Goal: Information Seeking & Learning: Stay updated

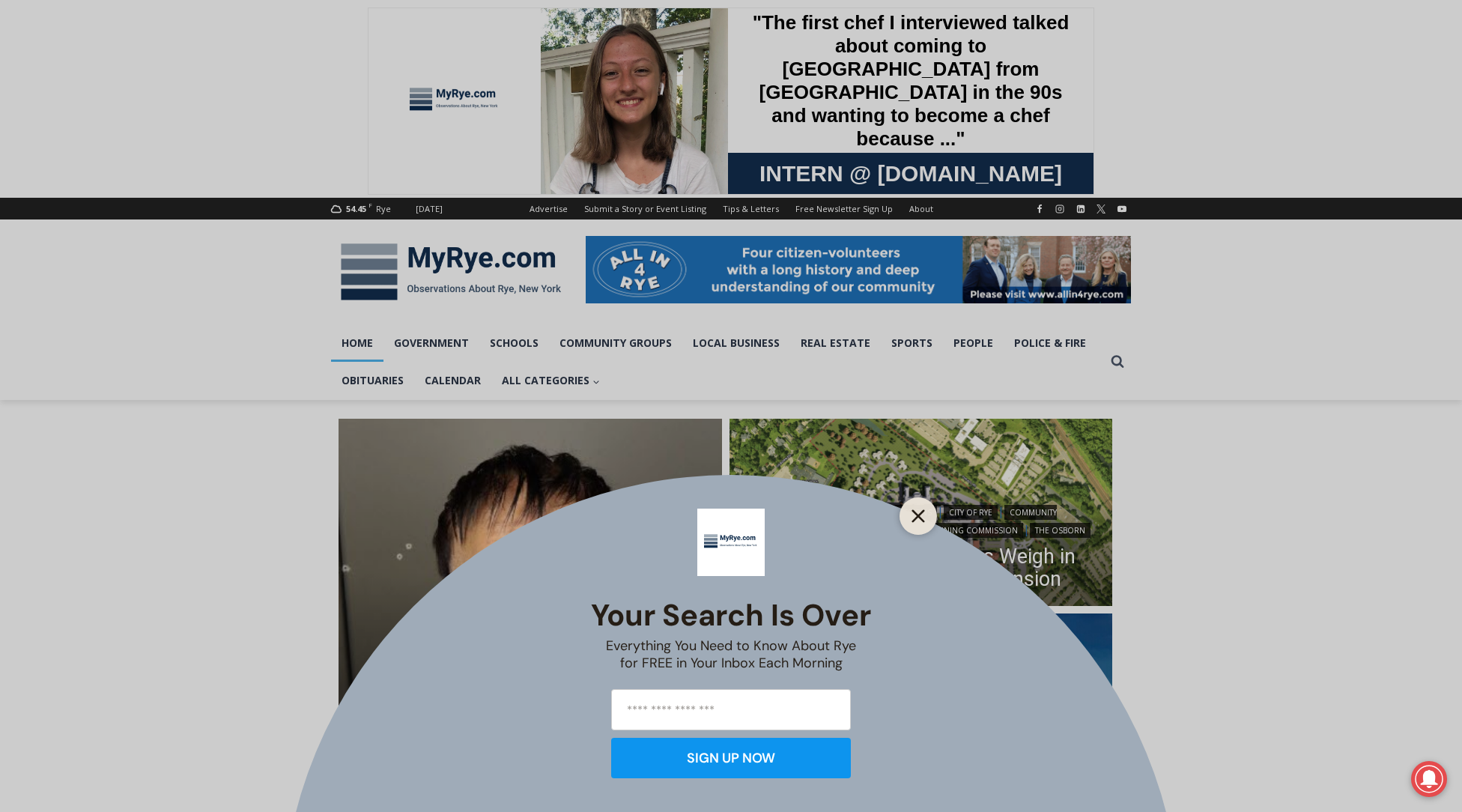
click at [925, 514] on icon "Close" at bounding box center [918, 516] width 14 height 14
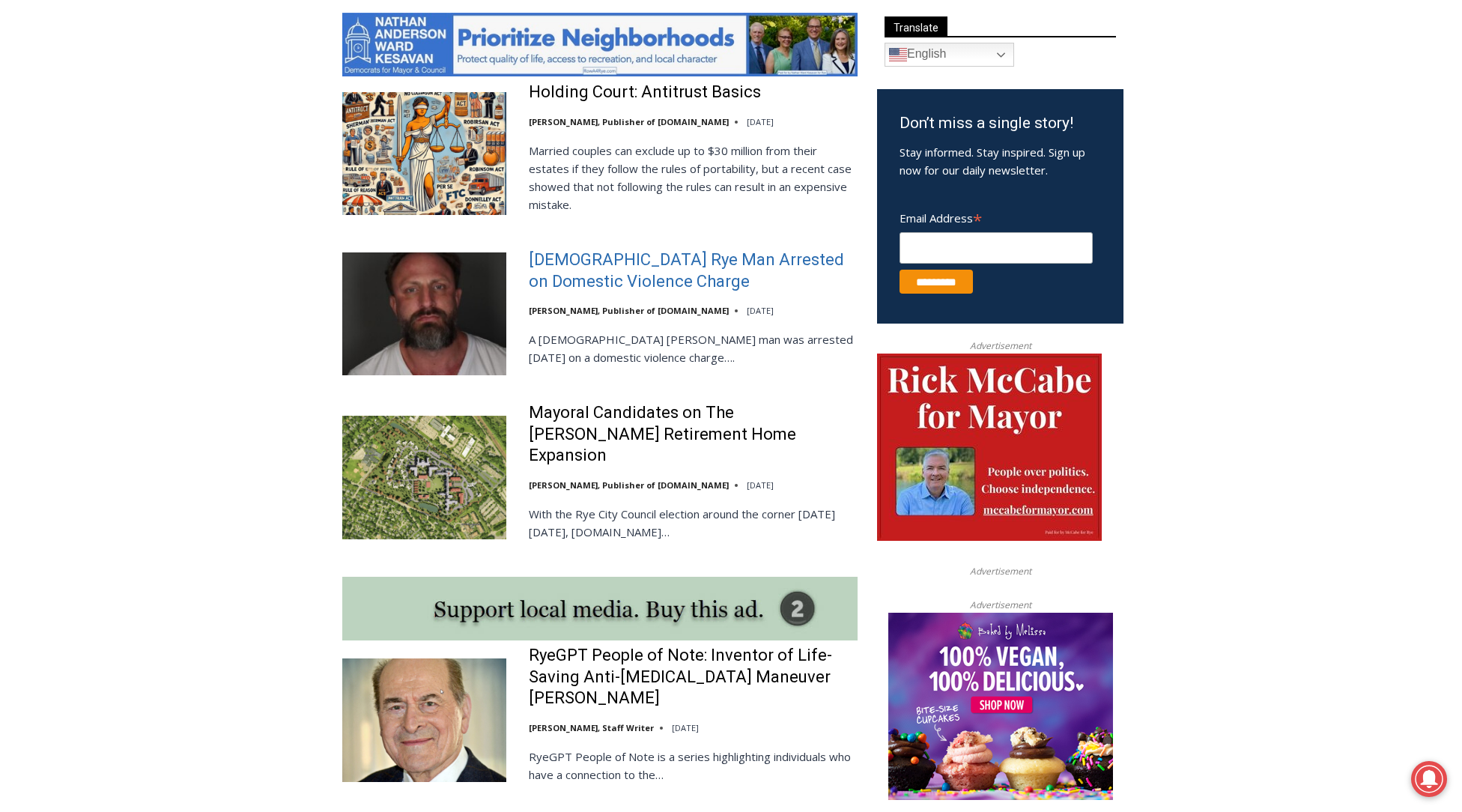
scroll to position [820, 0]
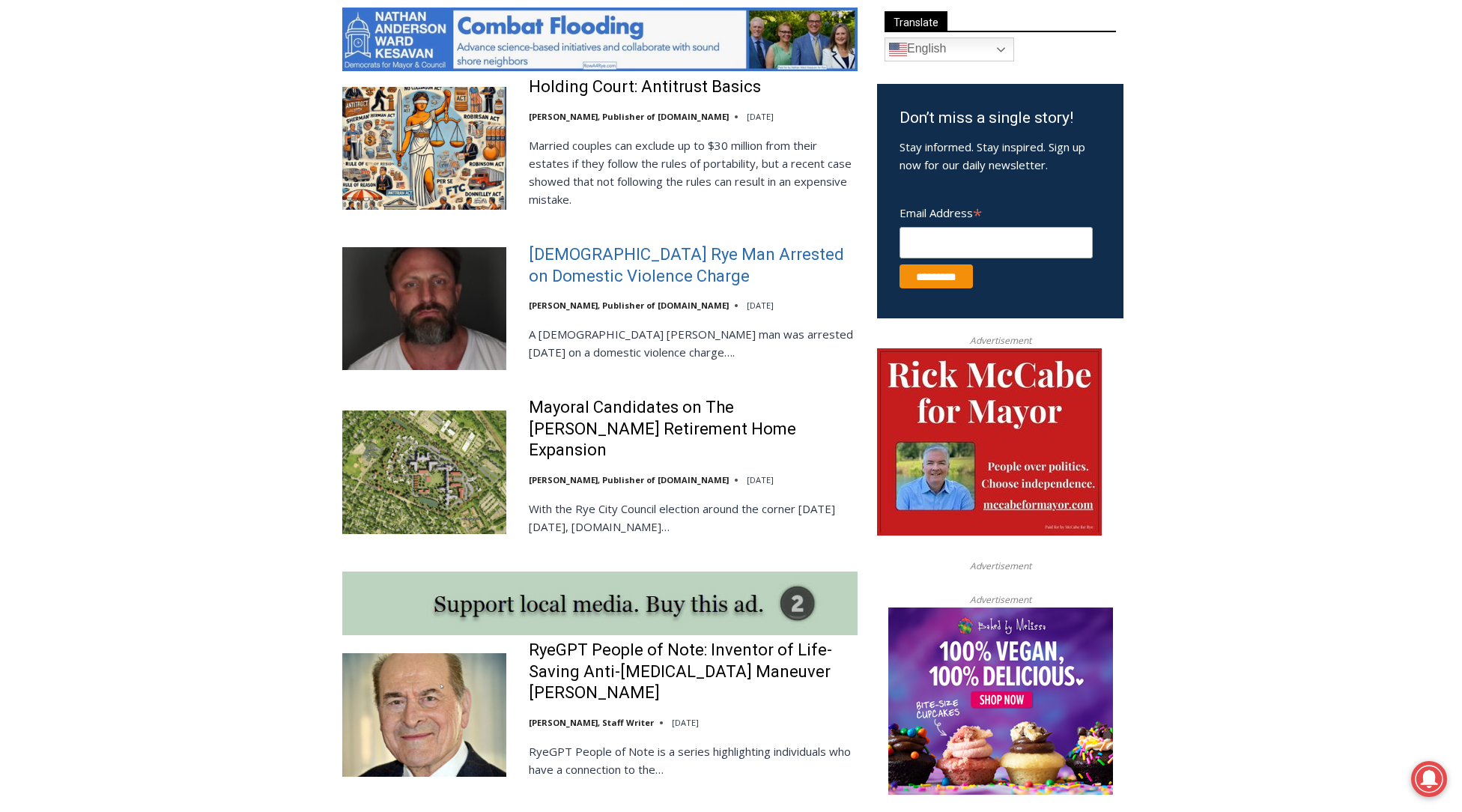
click at [599, 273] on link "42 Year Old Rye Man Arrested on Domestic Violence Charge" at bounding box center [693, 266] width 329 height 43
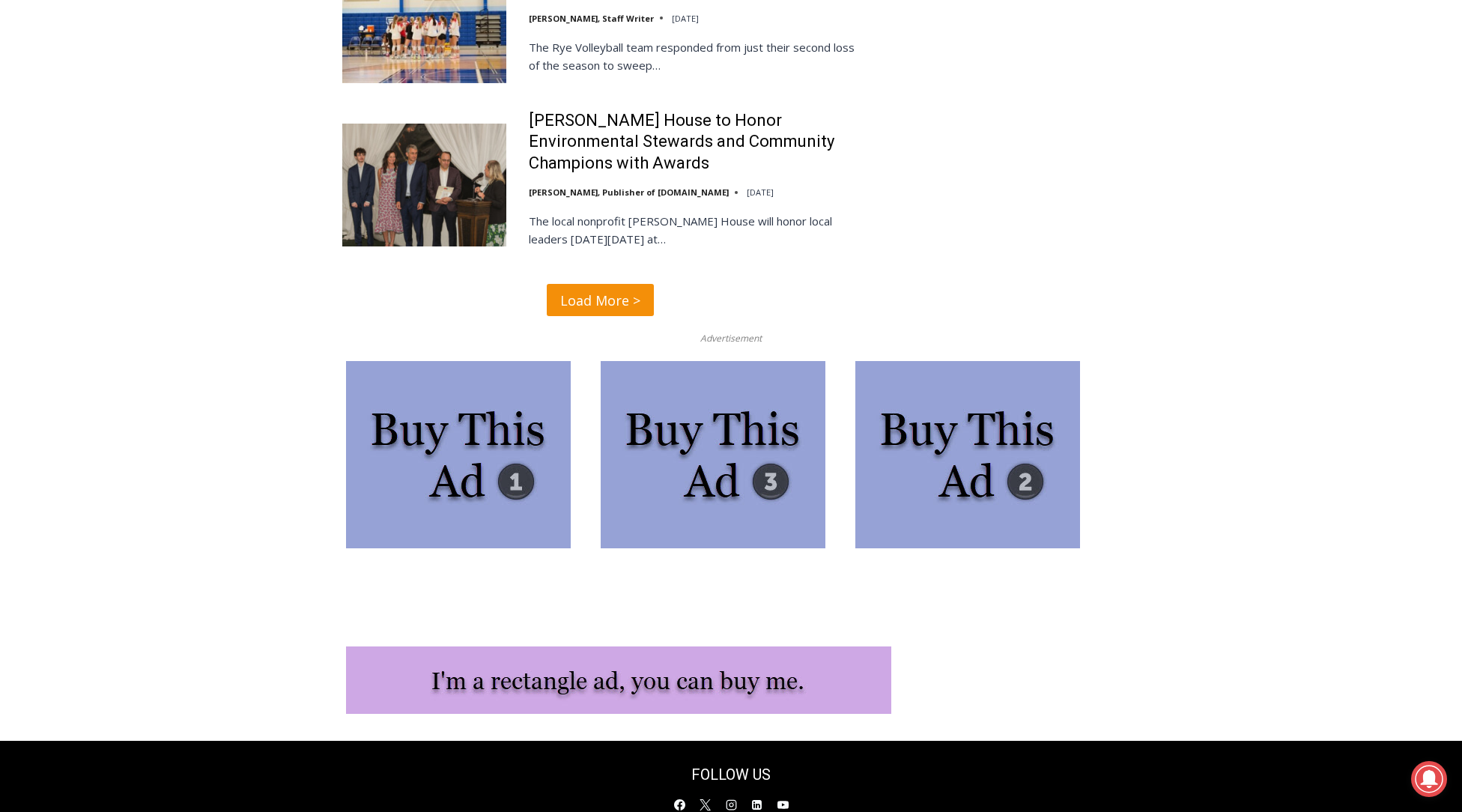
scroll to position [3784, 0]
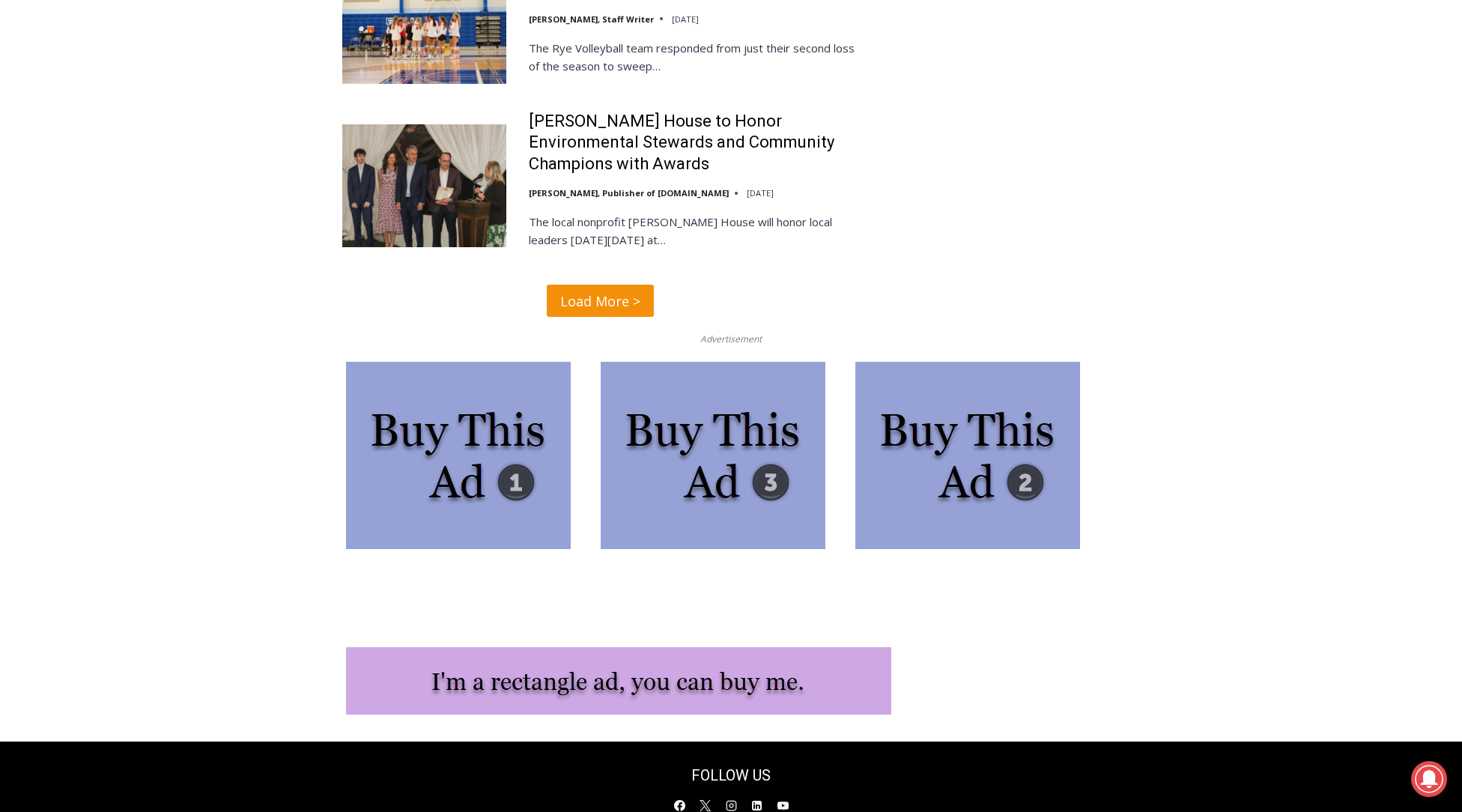
click at [616, 291] on span "Load More >" at bounding box center [600, 301] width 81 height 21
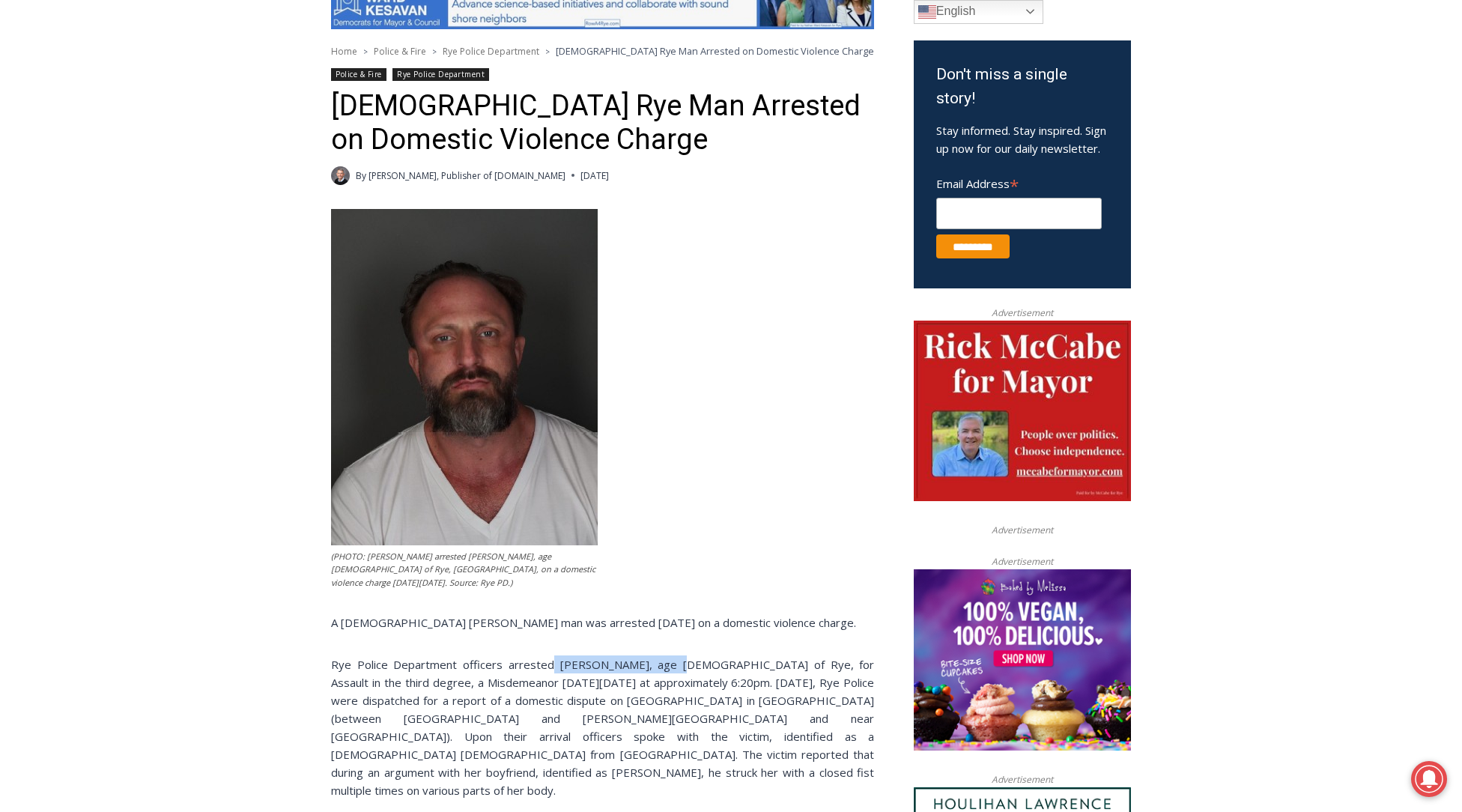
drag, startPoint x: 560, startPoint y: 655, endPoint x: 662, endPoint y: 654, distance: 102.0
click at [662, 656] on p "Rye Police Department officers arrested Michael P. O’Connell, age 42 of Rye, fo…" at bounding box center [603, 727] width 544 height 144
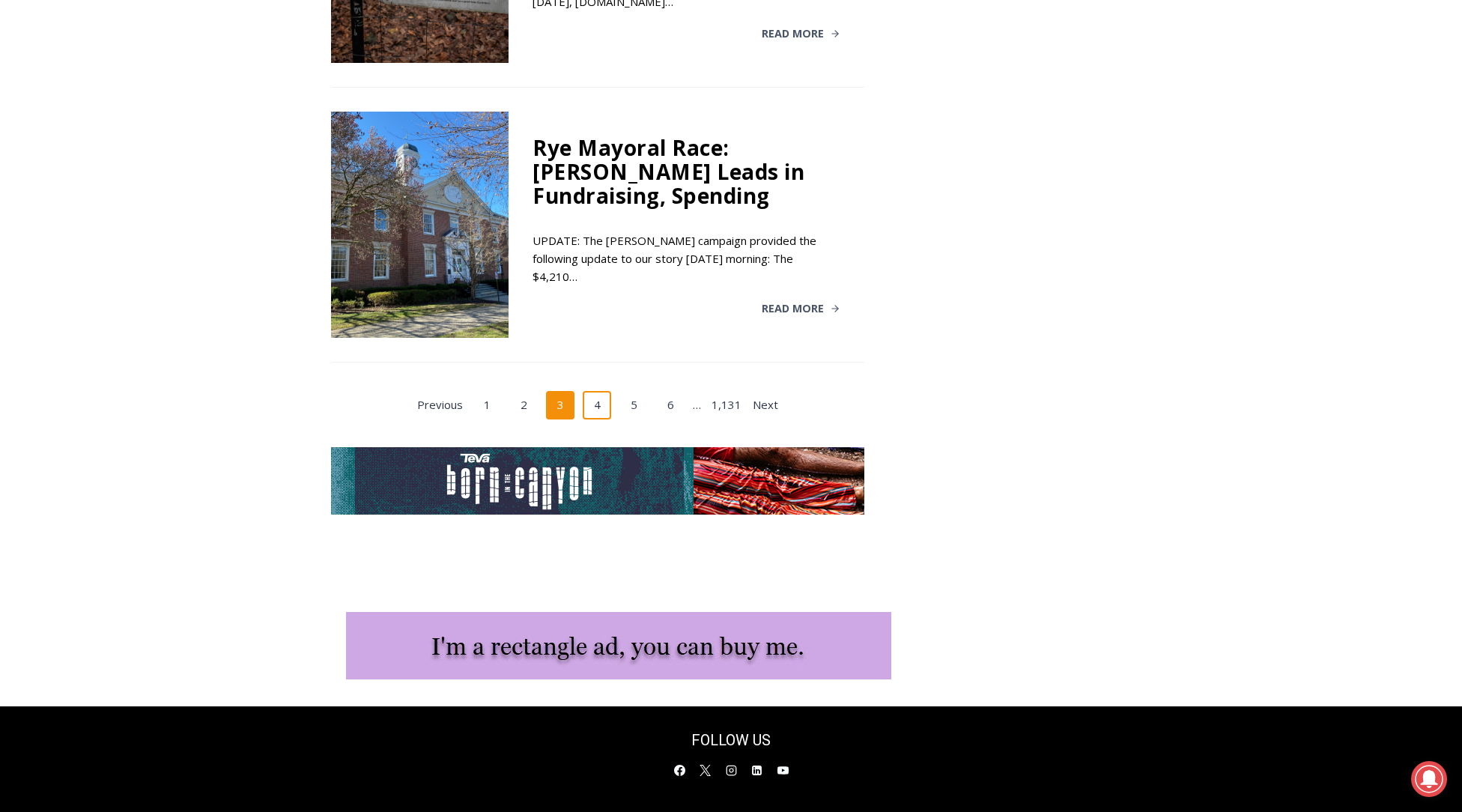
click at [598, 391] on link "4" at bounding box center [597, 405] width 29 height 29
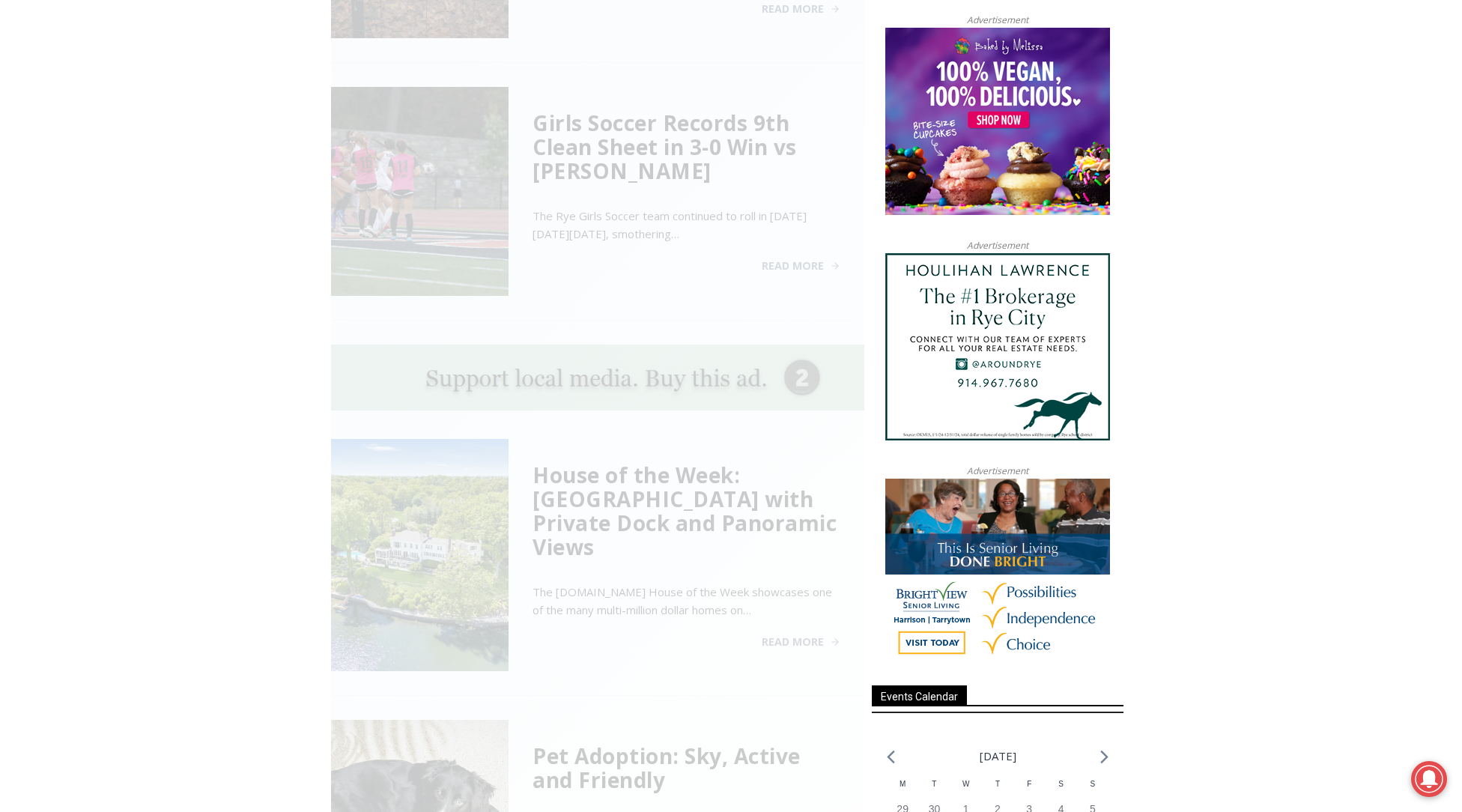
scroll to position [603, 0]
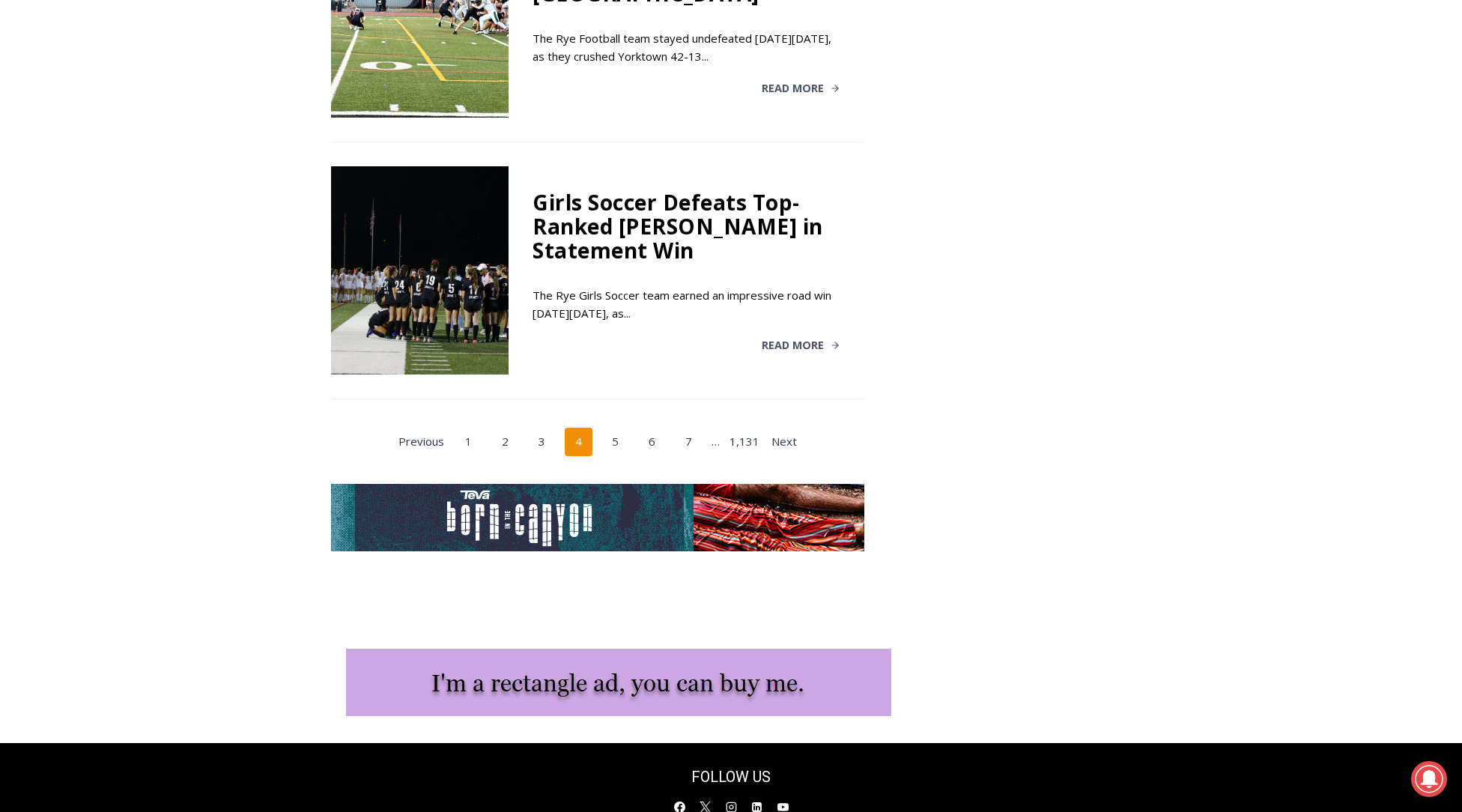
scroll to position [2825, 0]
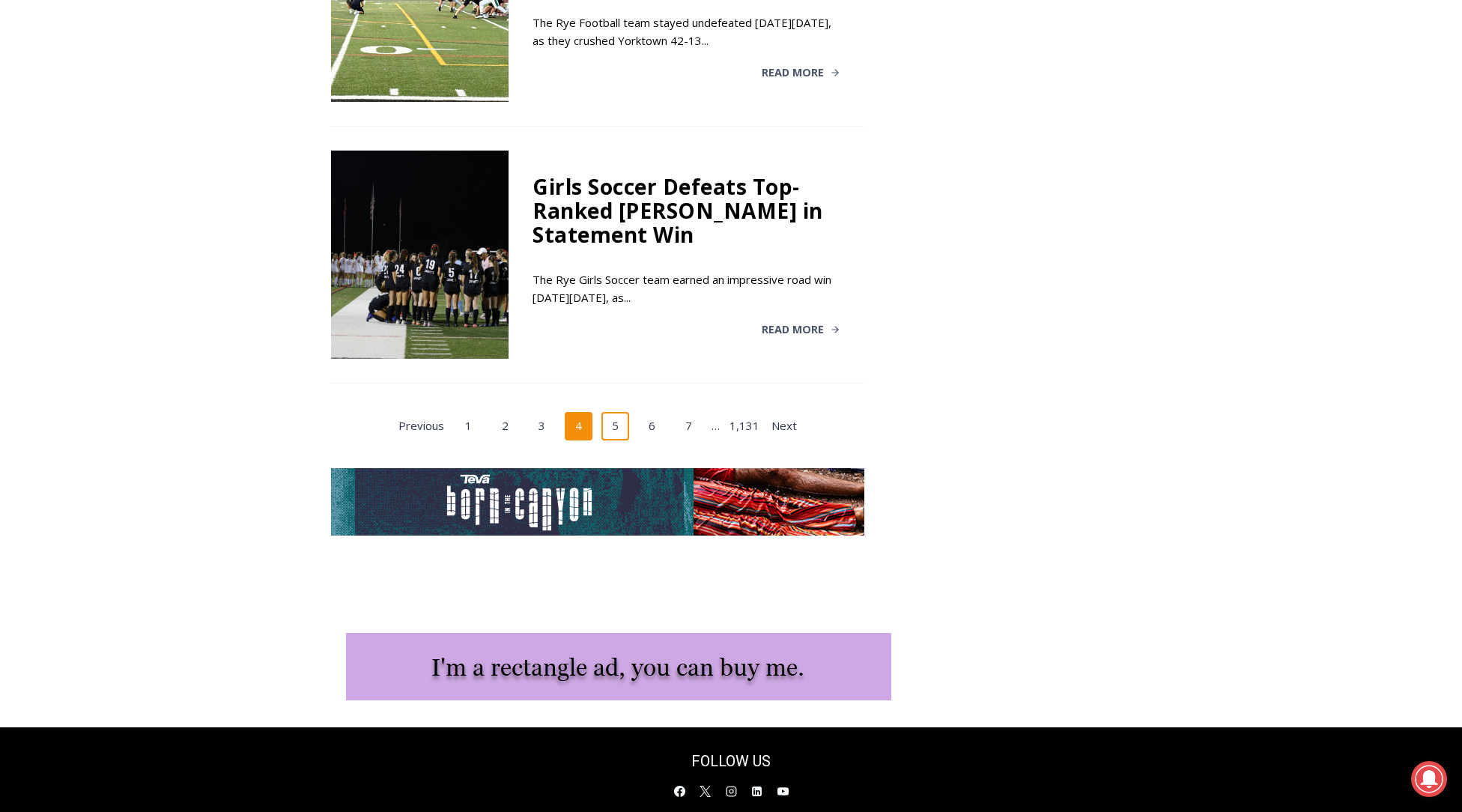
click at [615, 412] on link "5" at bounding box center [616, 426] width 29 height 29
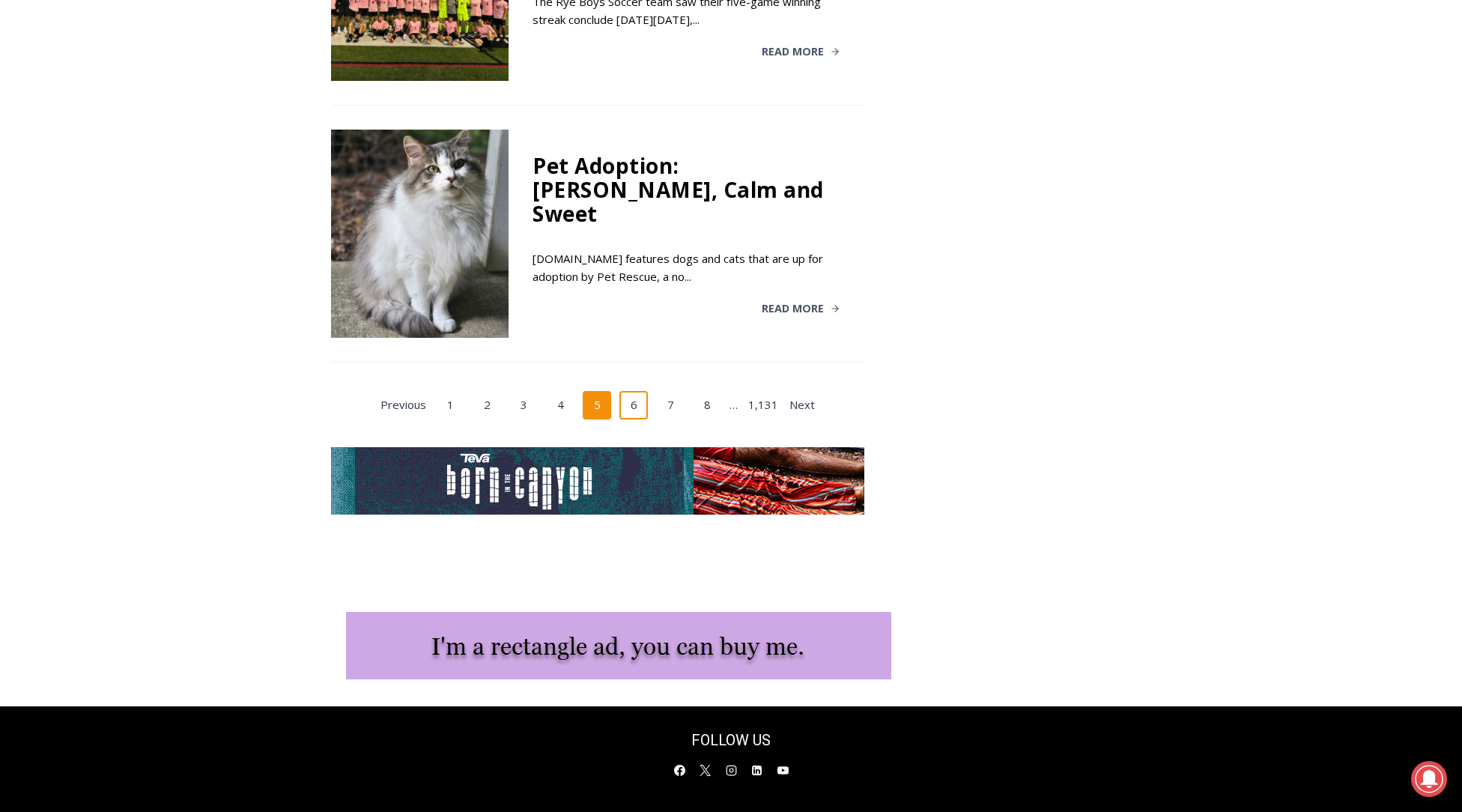
click at [638, 391] on link "6" at bounding box center [633, 405] width 29 height 29
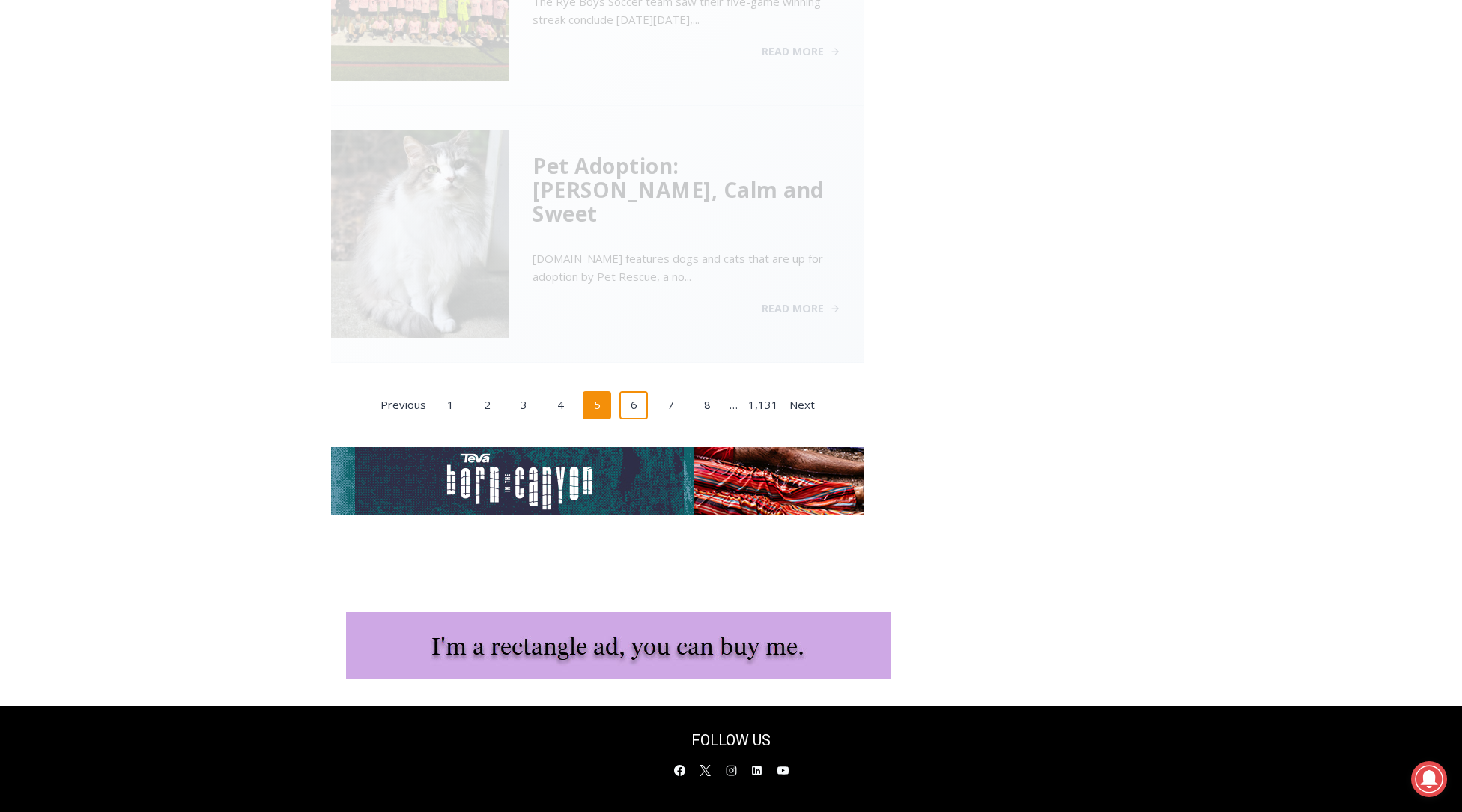
scroll to position [603, 0]
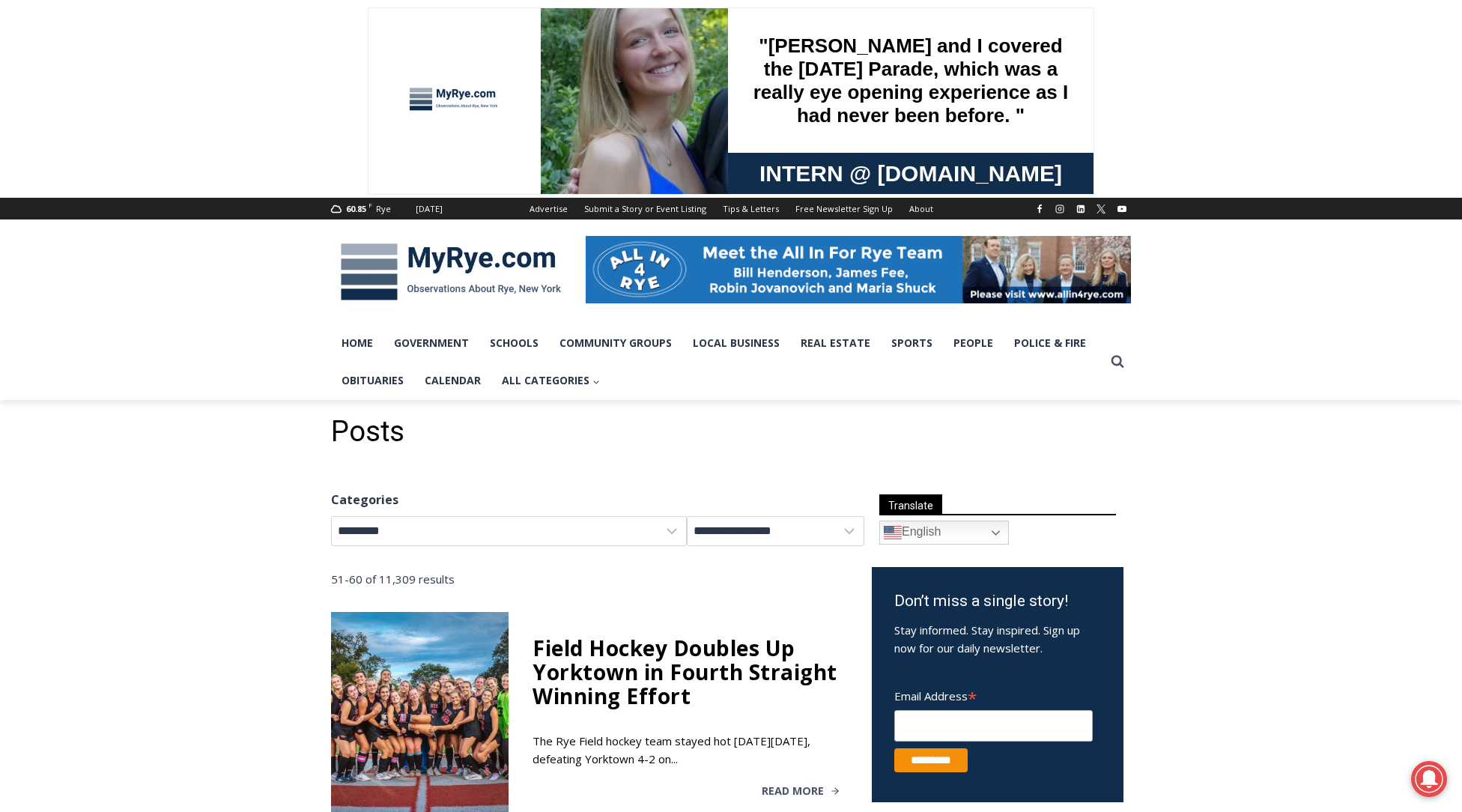
scroll to position [1, 0]
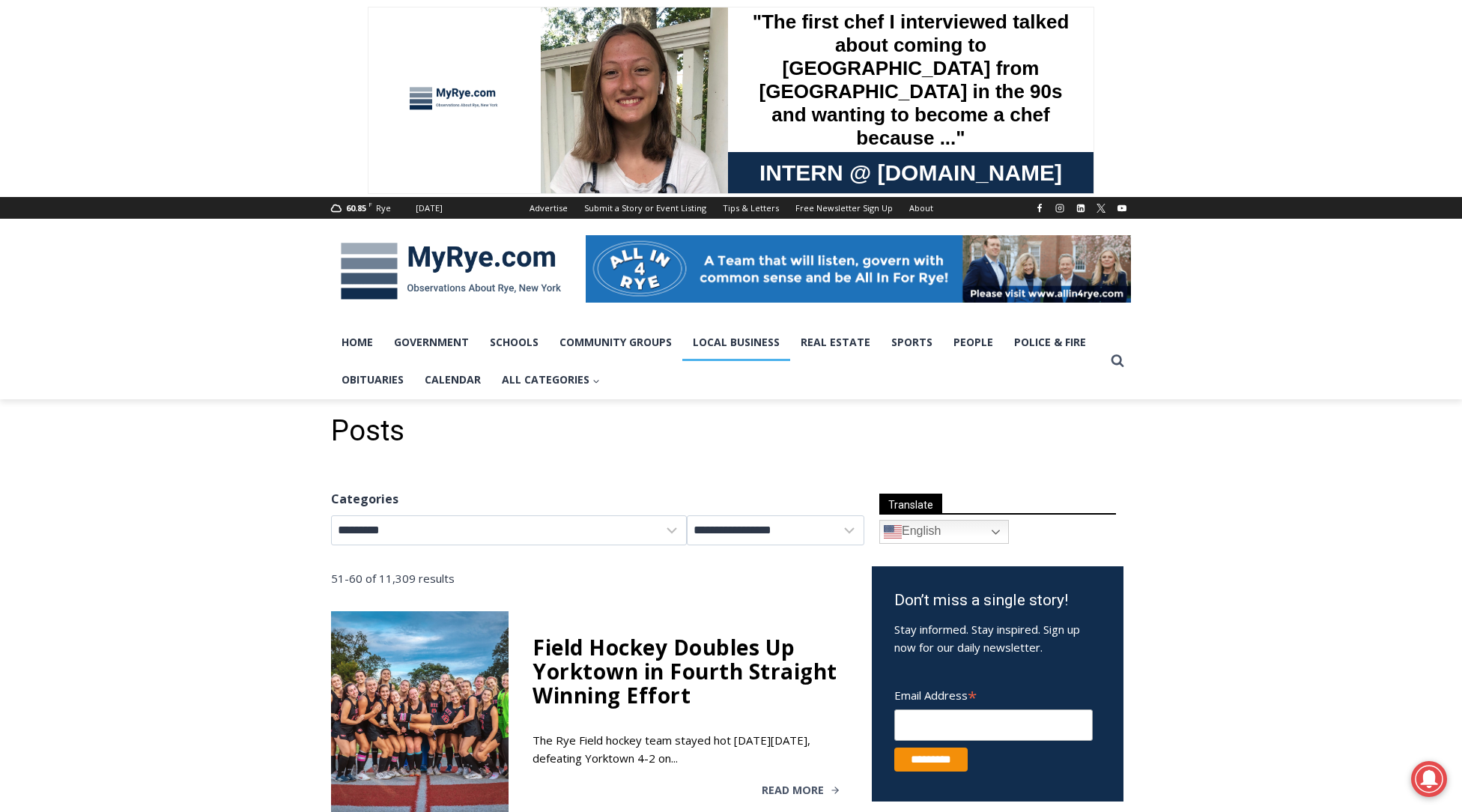
click at [762, 336] on link "Local Business" at bounding box center [736, 343] width 108 height 37
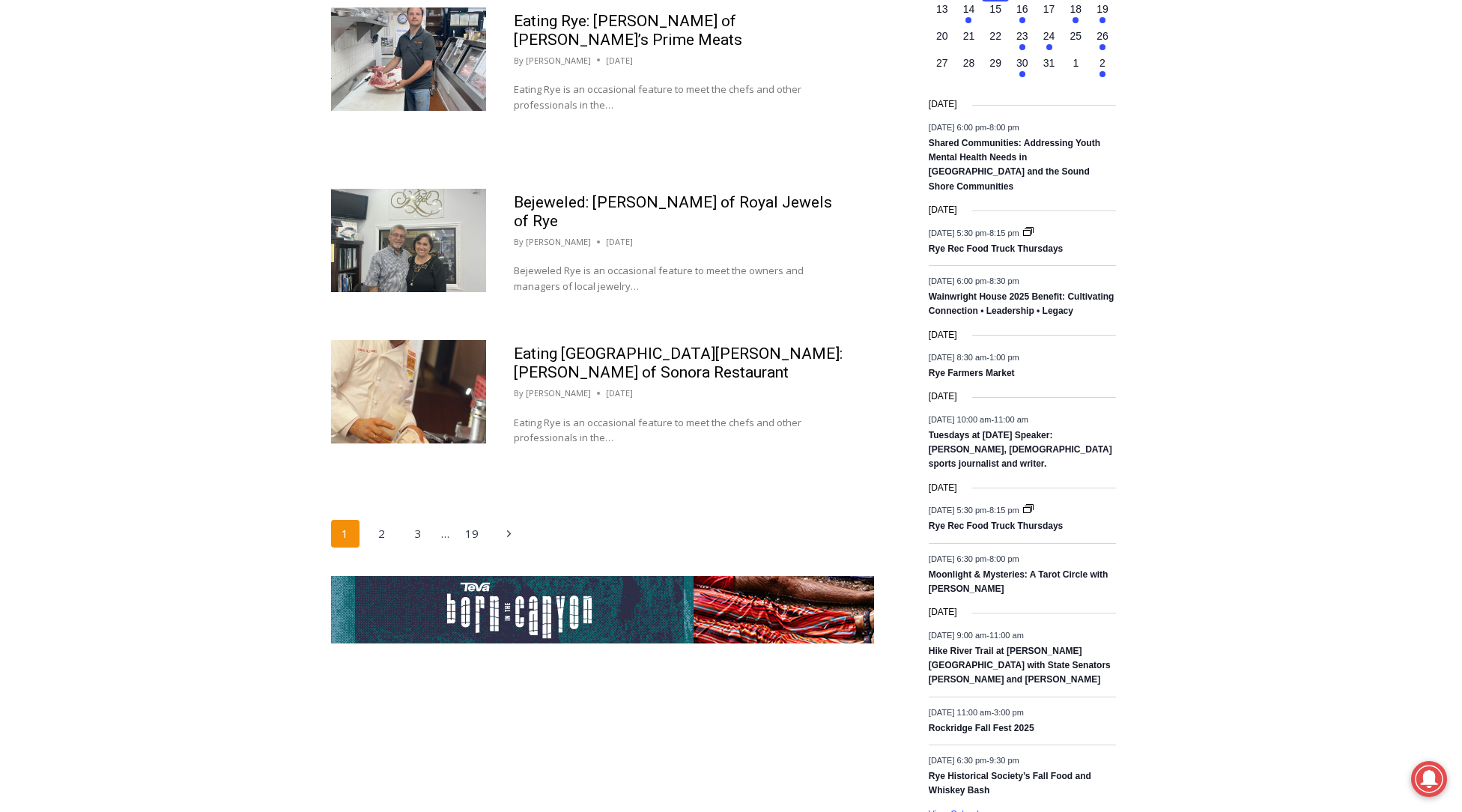
scroll to position [2286, 0]
